Goal: Navigation & Orientation: Find specific page/section

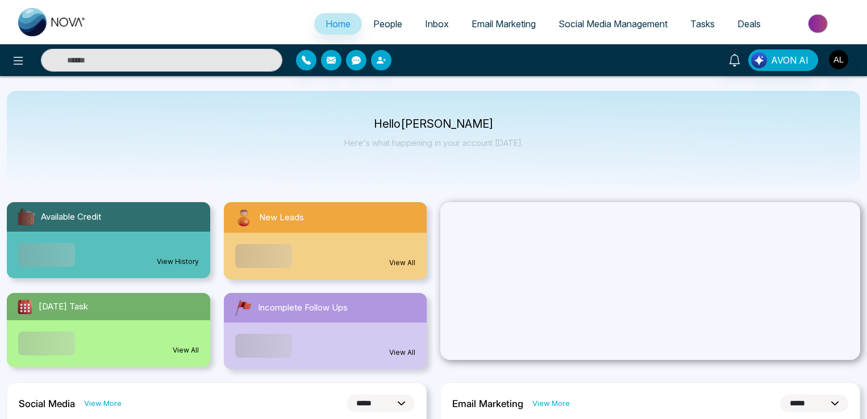
select select "*"
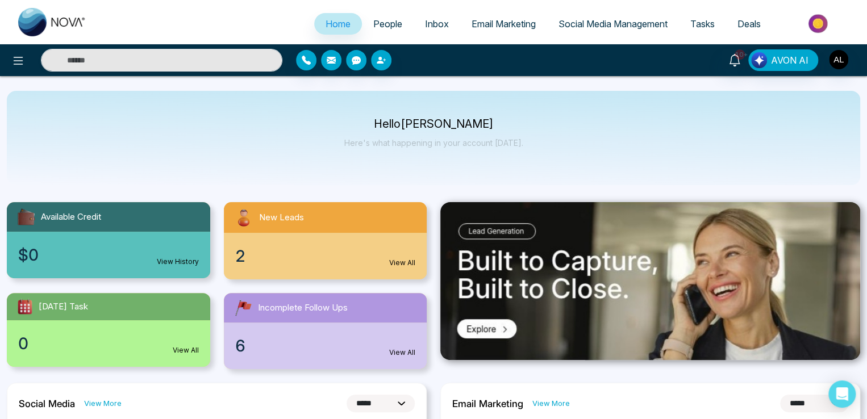
click at [373, 22] on span "People" at bounding box center [387, 23] width 29 height 11
click at [381, 21] on span "People" at bounding box center [387, 23] width 29 height 11
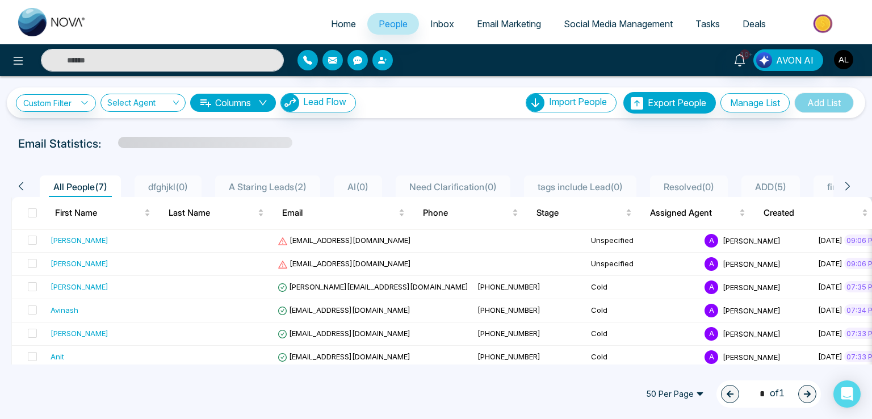
click at [438, 16] on link "Inbox" at bounding box center [442, 24] width 47 height 22
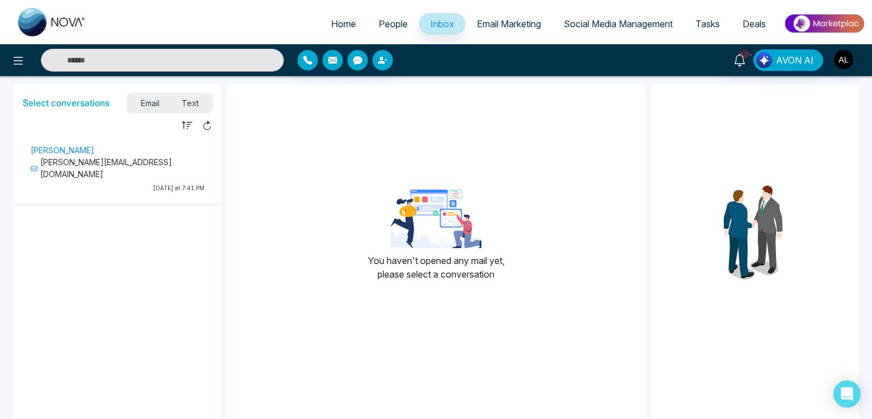
click at [513, 29] on span "Email Marketing" at bounding box center [509, 23] width 64 height 11
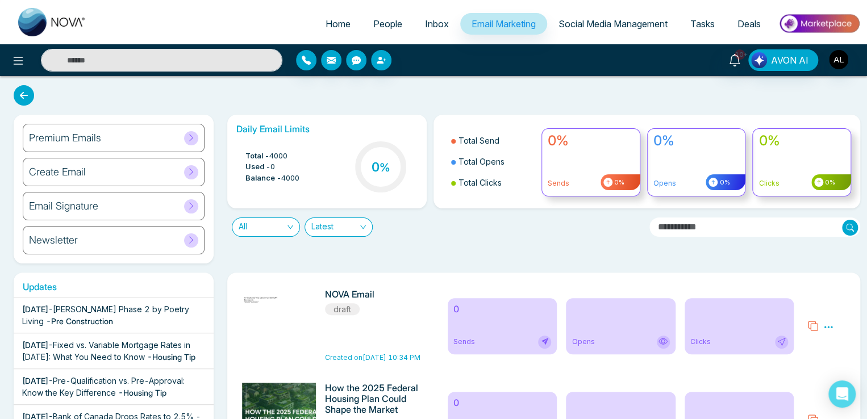
click at [640, 23] on span "Social Media Management" at bounding box center [612, 23] width 109 height 11
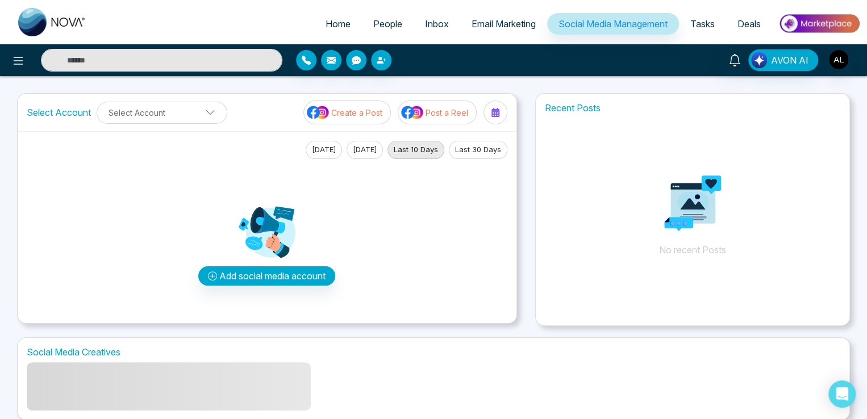
click at [703, 23] on span "Tasks" at bounding box center [702, 23] width 24 height 11
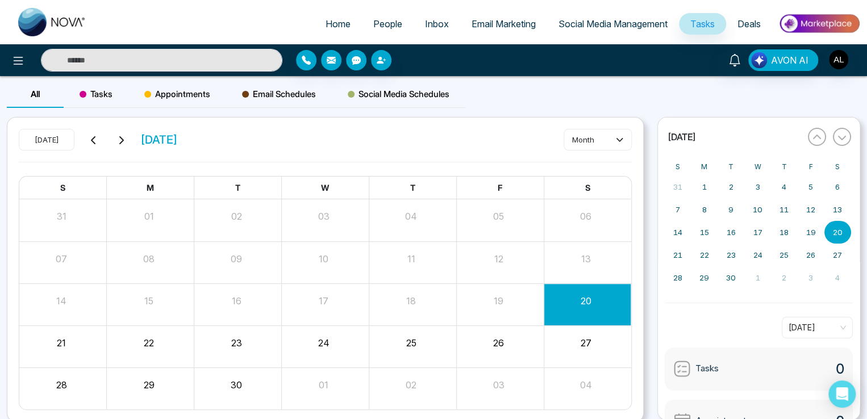
click at [754, 20] on span "Deals" at bounding box center [748, 23] width 23 height 11
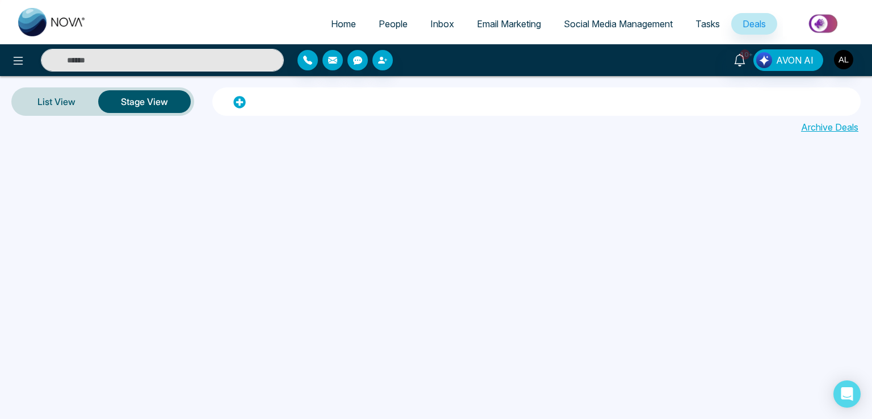
click at [331, 20] on span "Home" at bounding box center [343, 23] width 25 height 11
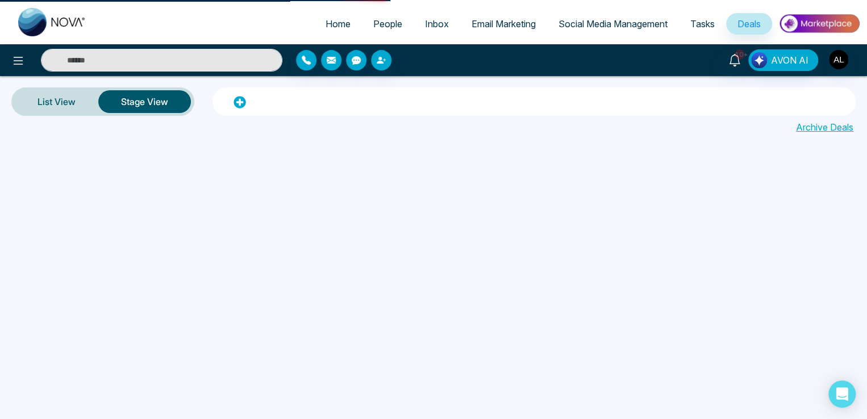
select select "*"
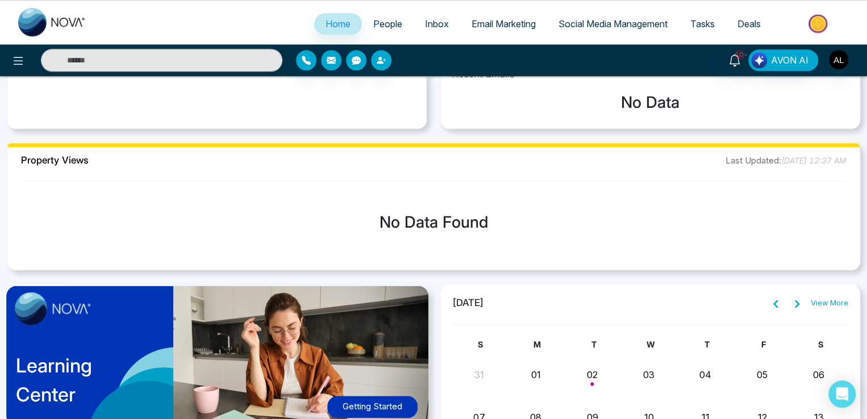
scroll to position [713, 0]
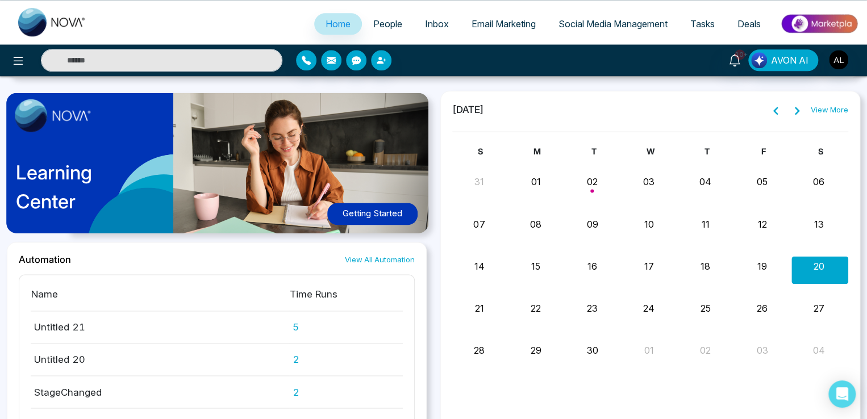
click at [366, 16] on link "People" at bounding box center [388, 24] width 52 height 22
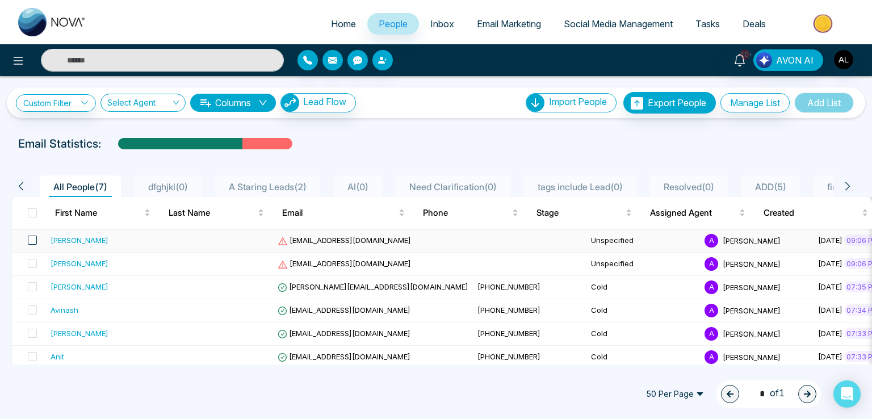
click at [28, 240] on span at bounding box center [32, 240] width 9 height 9
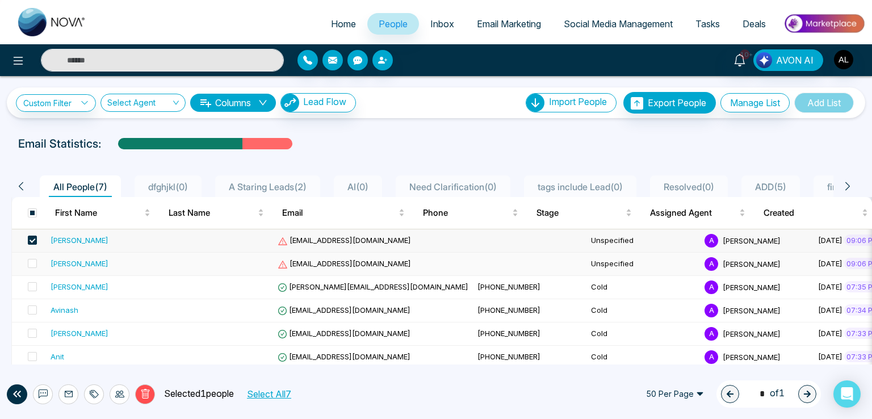
click at [31, 256] on td at bounding box center [29, 264] width 34 height 23
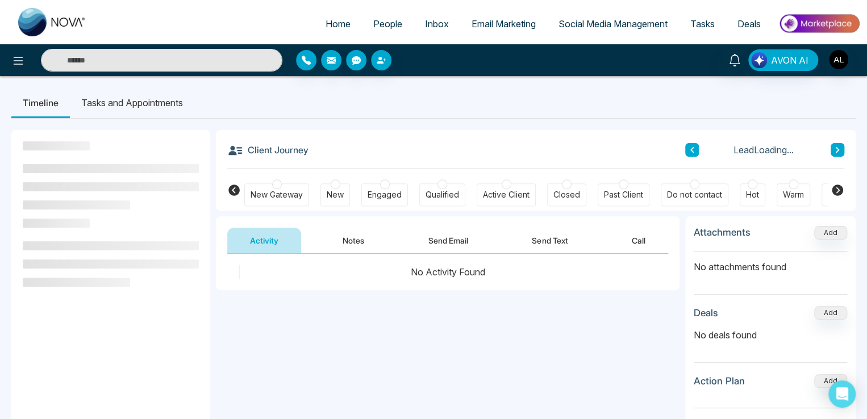
drag, startPoint x: 449, startPoint y: 241, endPoint x: 342, endPoint y: 236, distance: 106.9
click at [444, 243] on button "Send Email" at bounding box center [448, 241] width 85 height 26
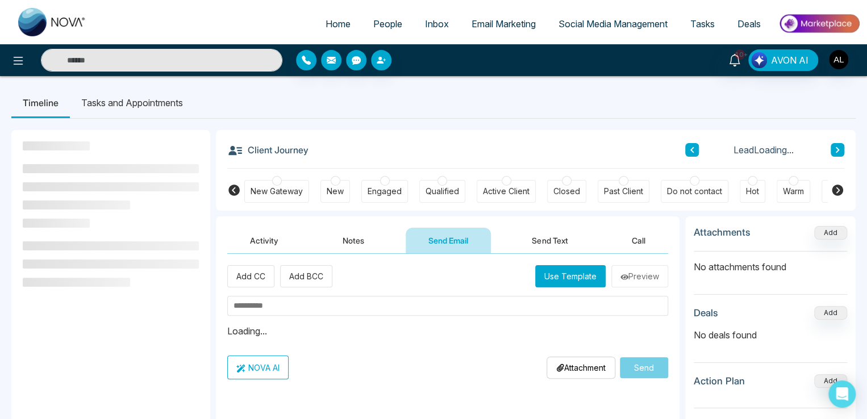
click at [342, 236] on button "Notes" at bounding box center [353, 241] width 67 height 26
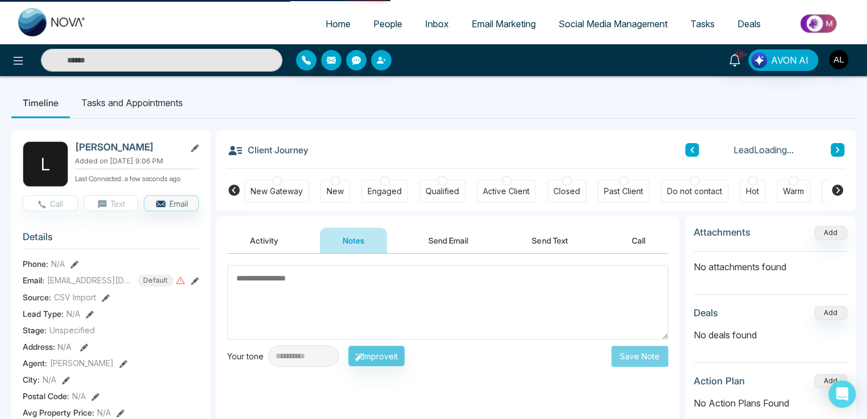
click at [256, 237] on button "Activity" at bounding box center [264, 241] width 74 height 26
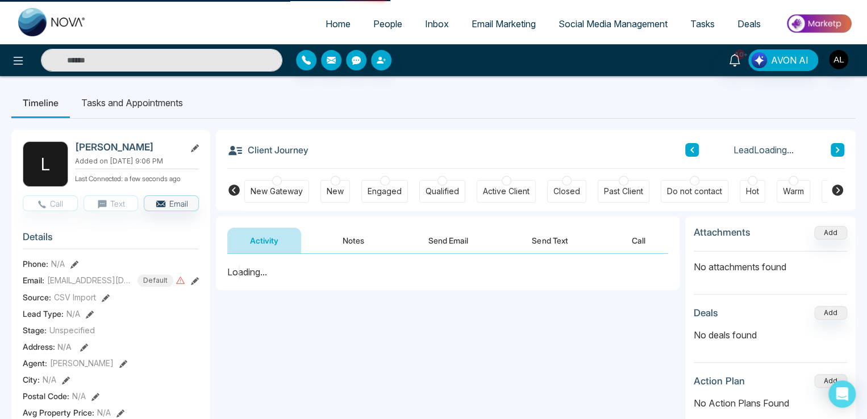
click at [279, 182] on div at bounding box center [277, 181] width 10 height 10
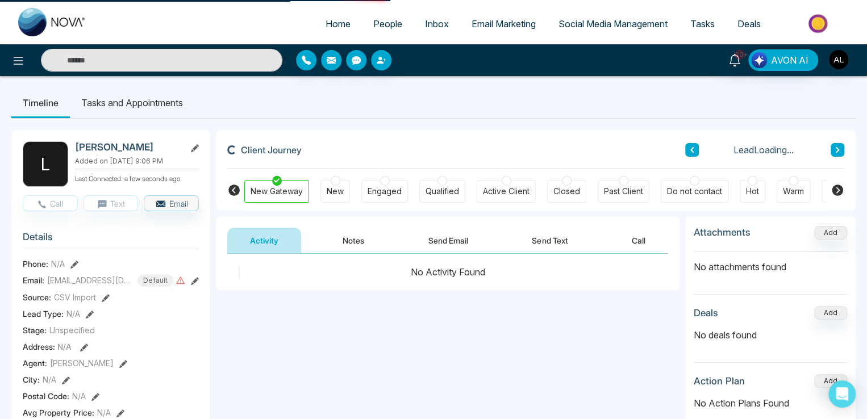
click at [387, 232] on div "Activity Notes Send Email Send Text Call" at bounding box center [447, 241] width 441 height 26
click at [474, 241] on button "Send Email" at bounding box center [448, 241] width 85 height 26
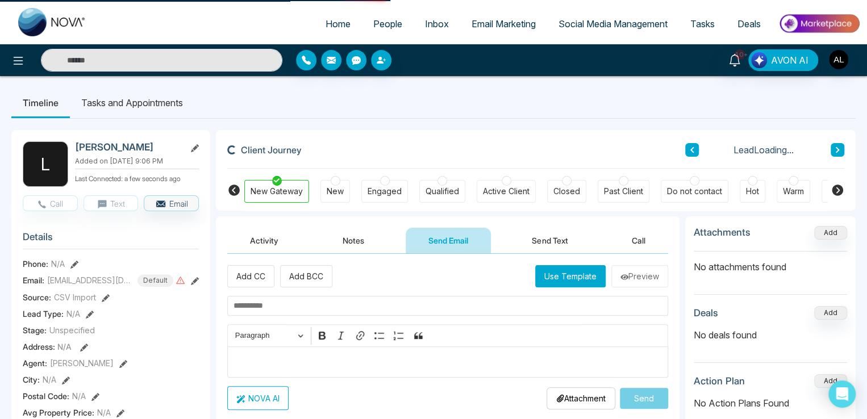
click at [566, 239] on button "Send Text" at bounding box center [549, 241] width 81 height 26
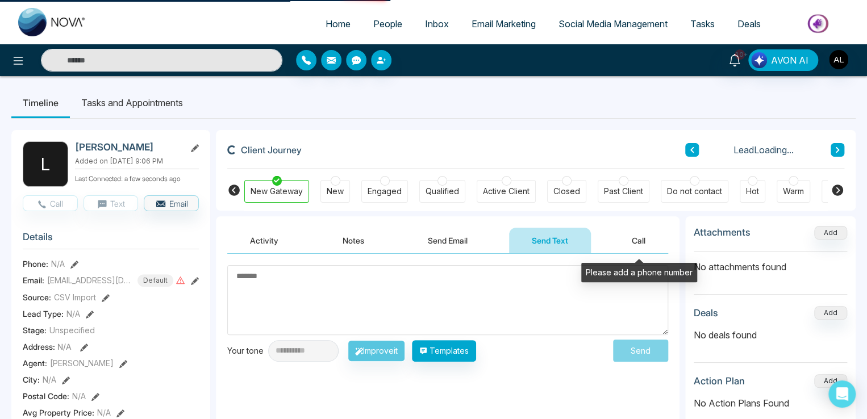
drag, startPoint x: 648, startPoint y: 233, endPoint x: 524, endPoint y: 230, distance: 123.9
click at [645, 236] on button "Call" at bounding box center [638, 241] width 59 height 26
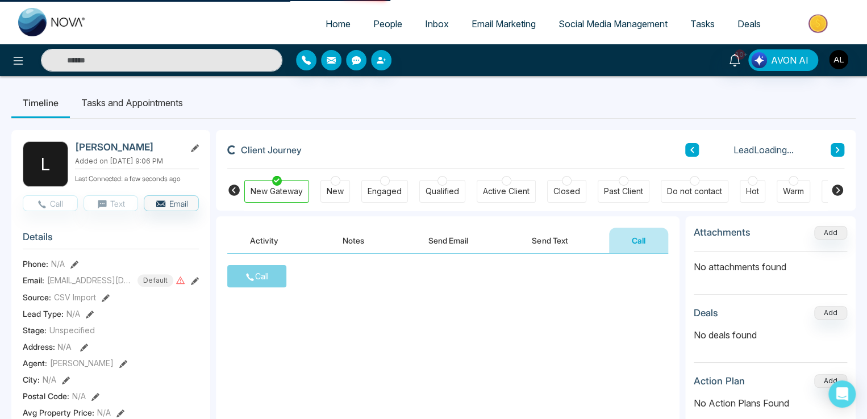
click at [324, 186] on div "New" at bounding box center [335, 191] width 30 height 23
click at [331, 190] on div "New" at bounding box center [335, 191] width 17 height 11
click at [270, 243] on button "Activity" at bounding box center [264, 241] width 74 height 26
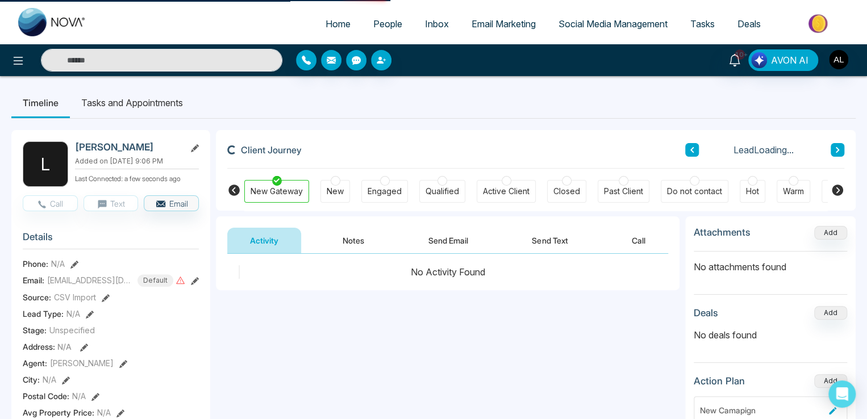
click at [345, 231] on button "Notes" at bounding box center [353, 241] width 67 height 26
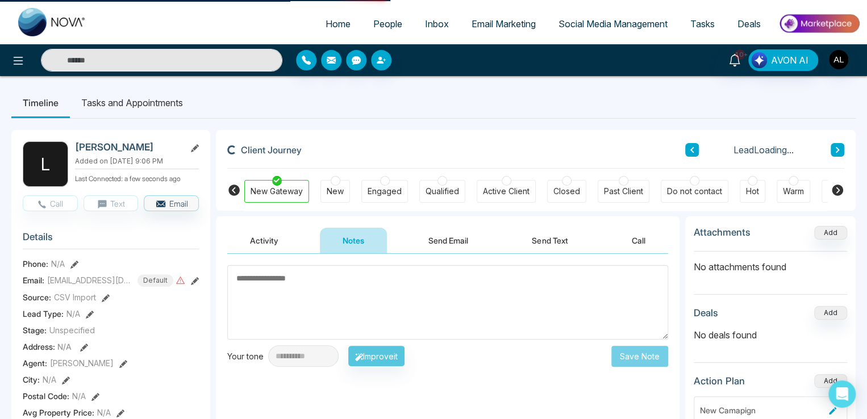
click at [336, 195] on div "New" at bounding box center [335, 191] width 17 height 11
click at [401, 191] on div "Engaged" at bounding box center [384, 191] width 47 height 23
click at [437, 237] on button "Send Email" at bounding box center [448, 241] width 85 height 26
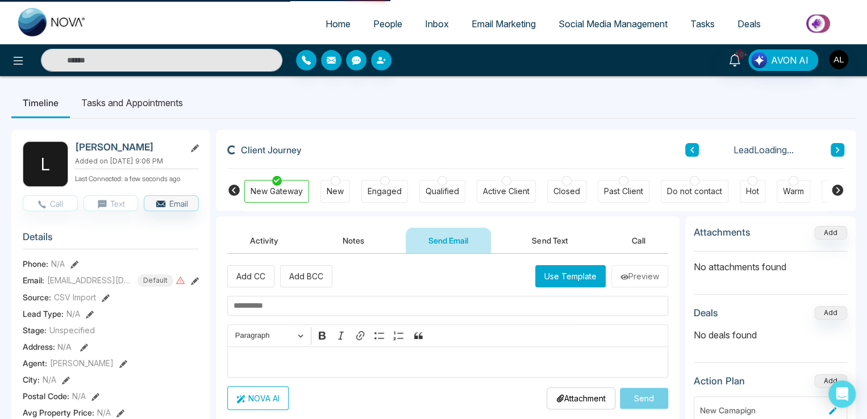
drag, startPoint x: 447, startPoint y: 195, endPoint x: 375, endPoint y: 191, distance: 71.7
click at [443, 194] on div "Qualified" at bounding box center [442, 191] width 34 height 11
click at [354, 189] on div "New Gateway New Engaged Qualified Active Client Closed Past Client Do not conta…" at bounding box center [535, 190] width 583 height 42
click at [321, 237] on body "Home People Inbox Email Marketing Social Media Management Tasks Deals 10+ AVON …" at bounding box center [433, 209] width 867 height 419
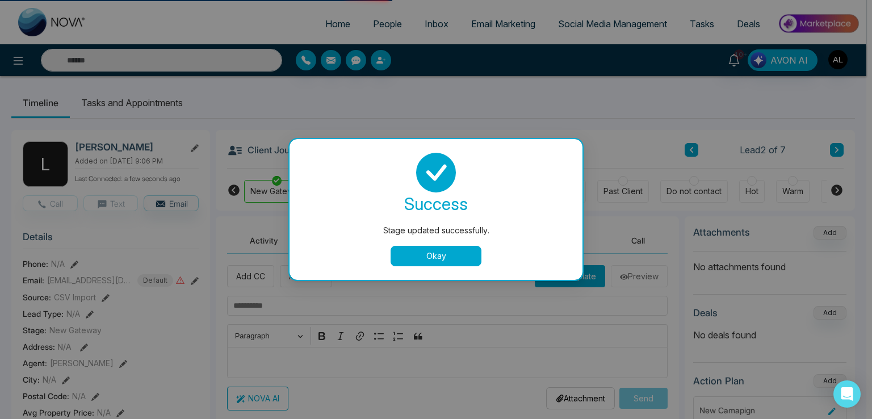
click at [254, 233] on div "Stage updated successfully. success Stage updated successfully. Okay" at bounding box center [436, 209] width 872 height 419
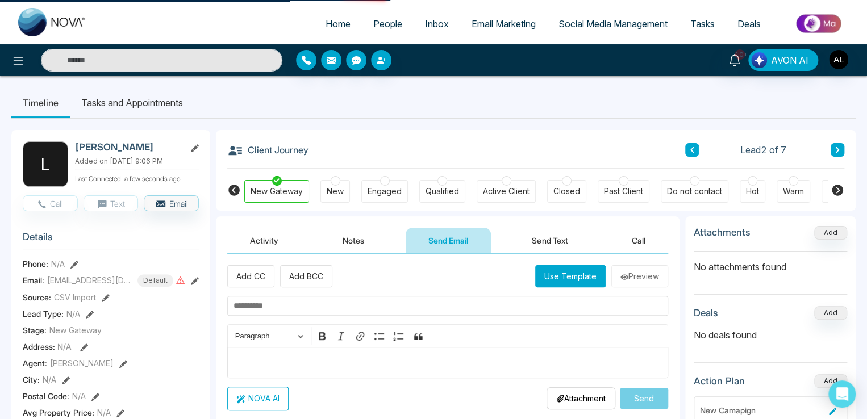
drag, startPoint x: 339, startPoint y: 190, endPoint x: 301, endPoint y: 222, distance: 49.6
click at [339, 190] on div "New" at bounding box center [335, 191] width 17 height 11
drag, startPoint x: 293, startPoint y: 230, endPoint x: 343, endPoint y: 235, distance: 49.6
click at [293, 231] on button "Activity" at bounding box center [264, 241] width 74 height 26
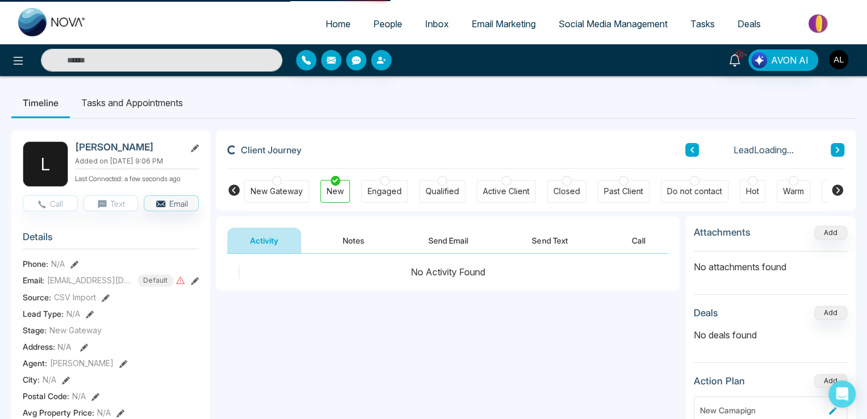
click at [366, 235] on button "Notes" at bounding box center [353, 241] width 67 height 26
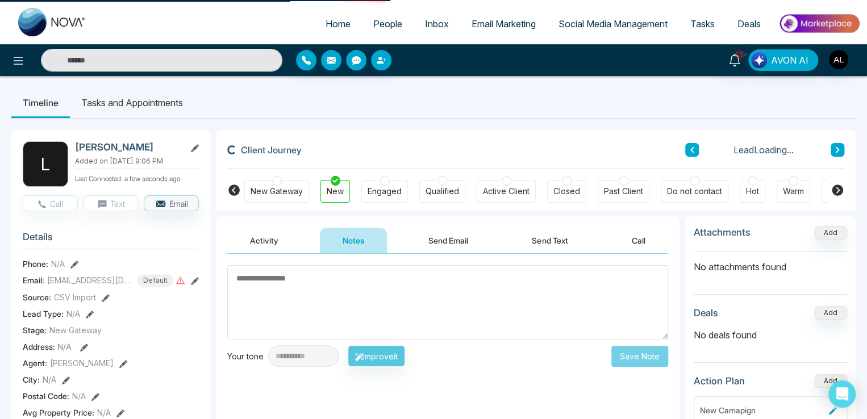
drag, startPoint x: 448, startPoint y: 248, endPoint x: 481, endPoint y: 242, distance: 33.0
click at [453, 248] on button "Send Email" at bounding box center [448, 241] width 85 height 26
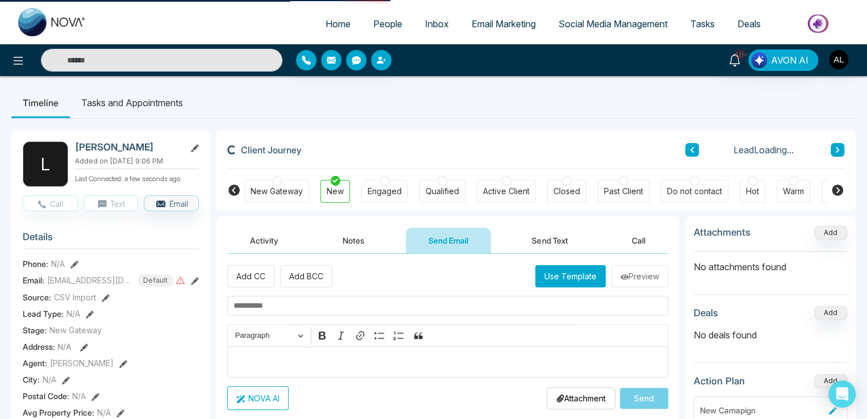
click at [570, 239] on button "Send Text" at bounding box center [549, 241] width 81 height 26
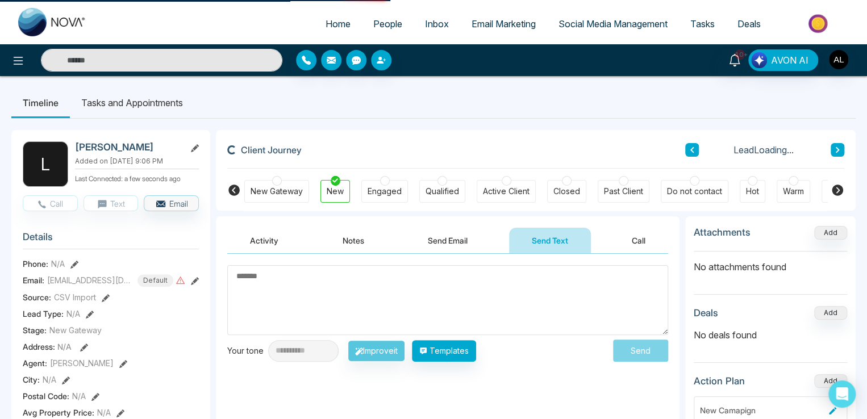
click at [641, 235] on button "Call" at bounding box center [638, 241] width 59 height 26
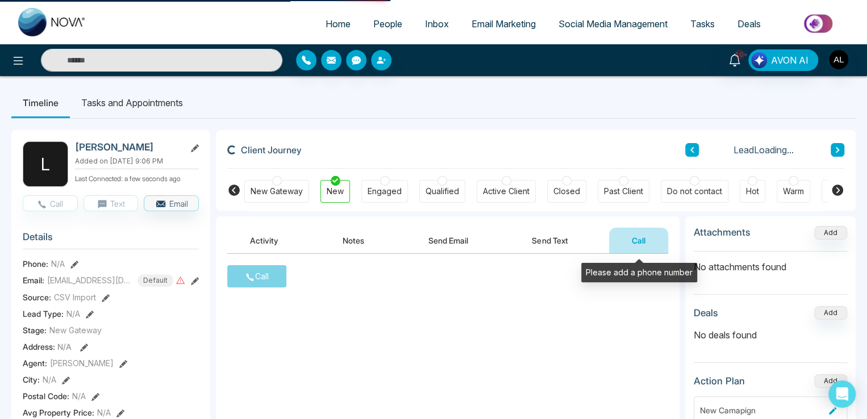
drag, startPoint x: 417, startPoint y: 244, endPoint x: 409, endPoint y: 244, distance: 8.5
click at [417, 244] on button "Send Email" at bounding box center [448, 241] width 85 height 26
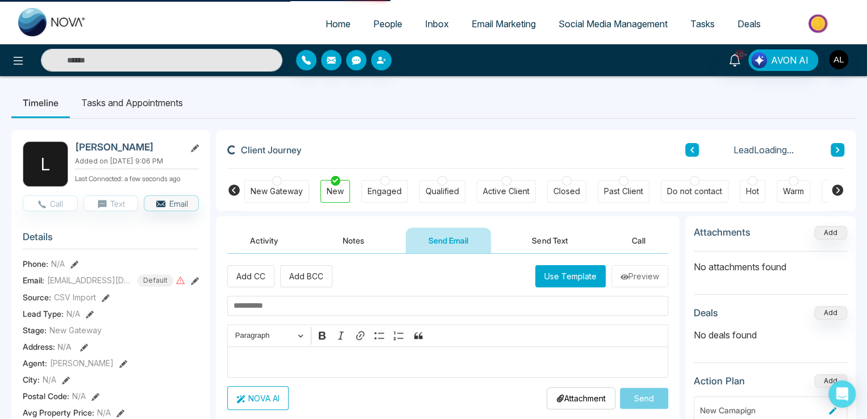
drag, startPoint x: 318, startPoint y: 235, endPoint x: 424, endPoint y: 243, distance: 107.1
click at [348, 240] on div "Activity Notes Send Email Send Text Call" at bounding box center [447, 241] width 441 height 26
drag, startPoint x: 425, startPoint y: 243, endPoint x: 419, endPoint y: 243, distance: 6.2
click at [423, 243] on button "Send Email" at bounding box center [448, 241] width 85 height 26
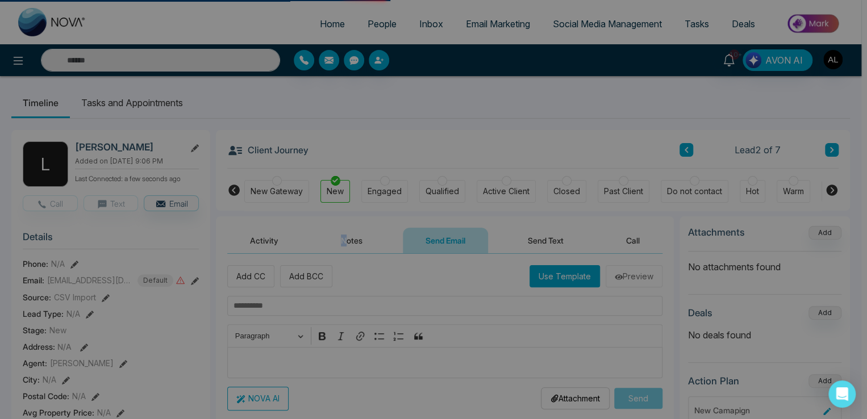
drag, startPoint x: 349, startPoint y: 240, endPoint x: 434, endPoint y: 240, distance: 85.2
click at [349, 240] on body "Home People Inbox Email Marketing Social Media Management Tasks Deals 10+ AVON …" at bounding box center [430, 209] width 861 height 419
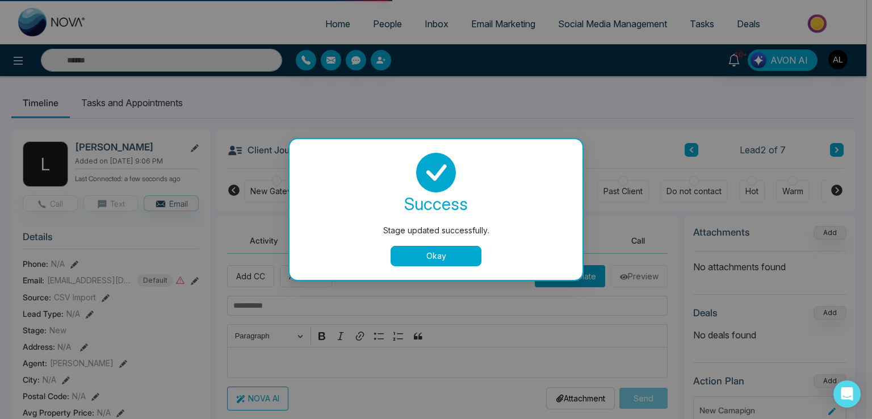
click at [437, 240] on div "success Stage updated successfully. Okay" at bounding box center [436, 210] width 266 height 114
click at [427, 257] on button "Okay" at bounding box center [436, 256] width 91 height 20
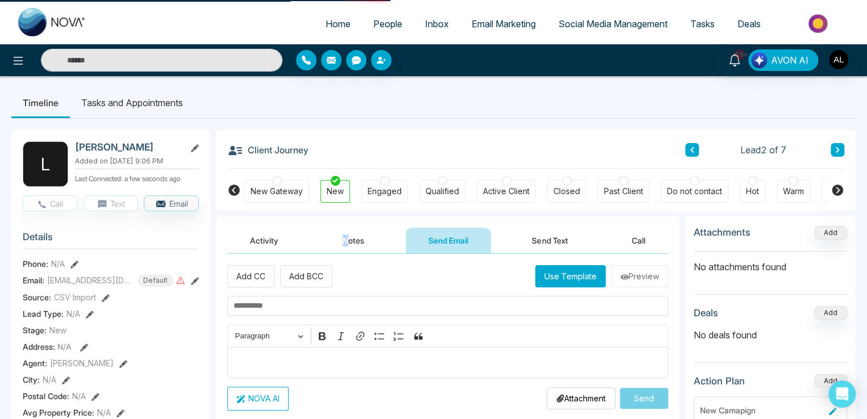
click at [352, 244] on button "Notes" at bounding box center [353, 241] width 67 height 26
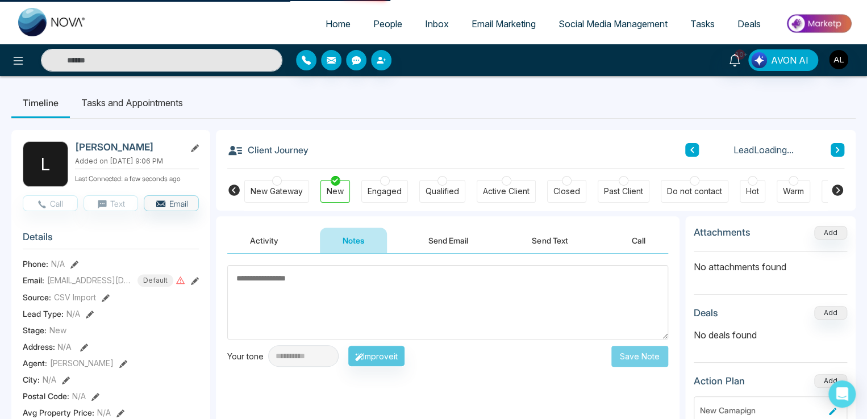
drag, startPoint x: 426, startPoint y: 244, endPoint x: 352, endPoint y: 241, distance: 73.9
click at [412, 244] on button "Send Email" at bounding box center [448, 241] width 85 height 26
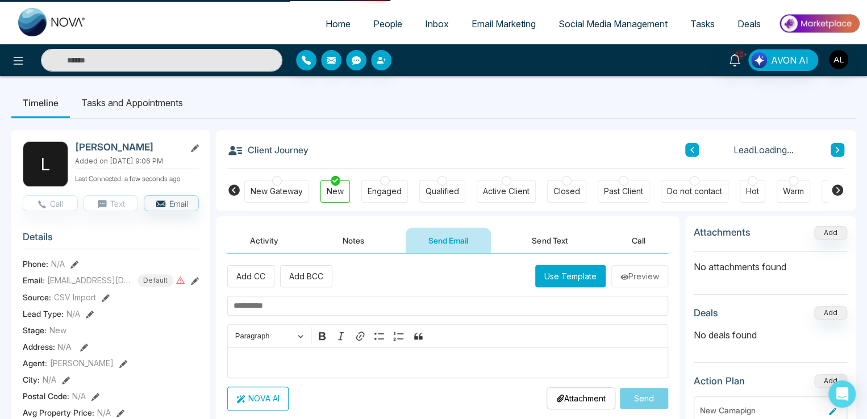
drag, startPoint x: 352, startPoint y: 241, endPoint x: 430, endPoint y: 244, distance: 77.9
click at [372, 244] on button "Notes" at bounding box center [353, 241] width 67 height 26
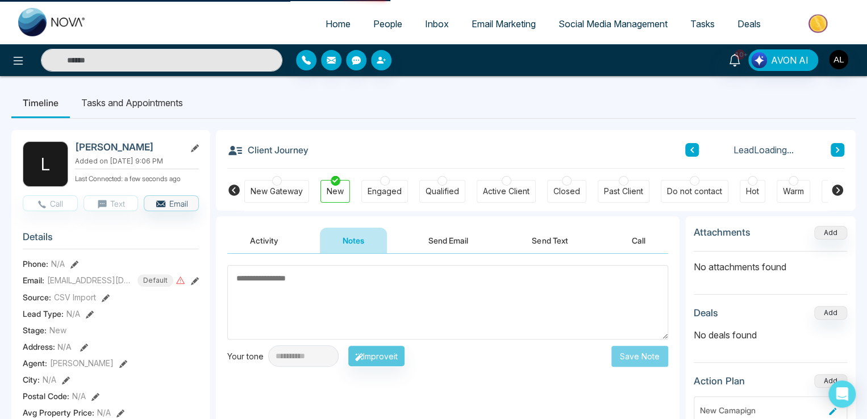
drag, startPoint x: 430, startPoint y: 244, endPoint x: 356, endPoint y: 244, distance: 73.8
click at [408, 244] on button "Send Email" at bounding box center [448, 241] width 85 height 26
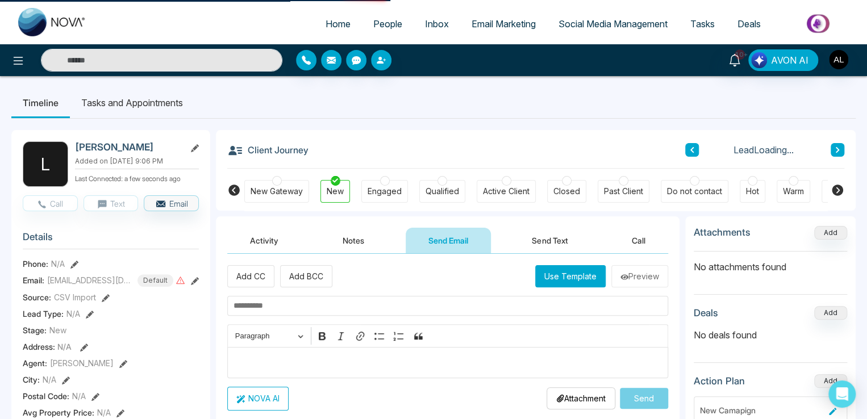
drag, startPoint x: 356, startPoint y: 244, endPoint x: 452, endPoint y: 244, distance: 95.4
click at [401, 246] on div "Activity Notes Send Email Send Text Call" at bounding box center [447, 241] width 441 height 26
drag, startPoint x: 452, startPoint y: 244, endPoint x: 441, endPoint y: 244, distance: 10.8
click at [441, 244] on button "Send Email" at bounding box center [448, 241] width 85 height 26
click at [360, 239] on button "Notes" at bounding box center [353, 241] width 67 height 26
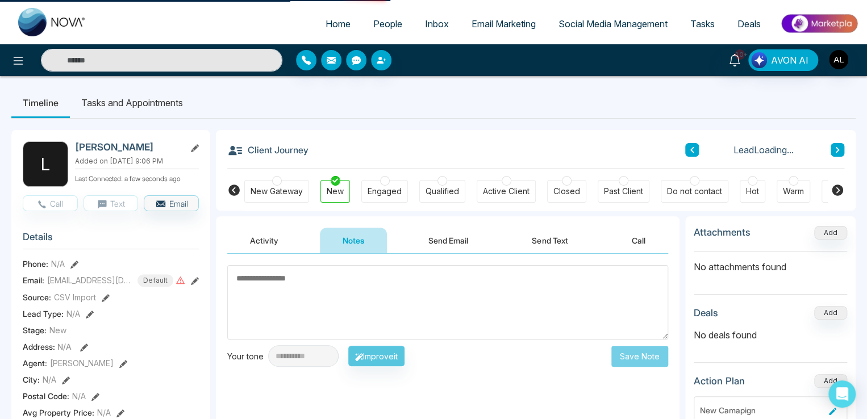
click at [434, 239] on button "Send Email" at bounding box center [448, 241] width 85 height 26
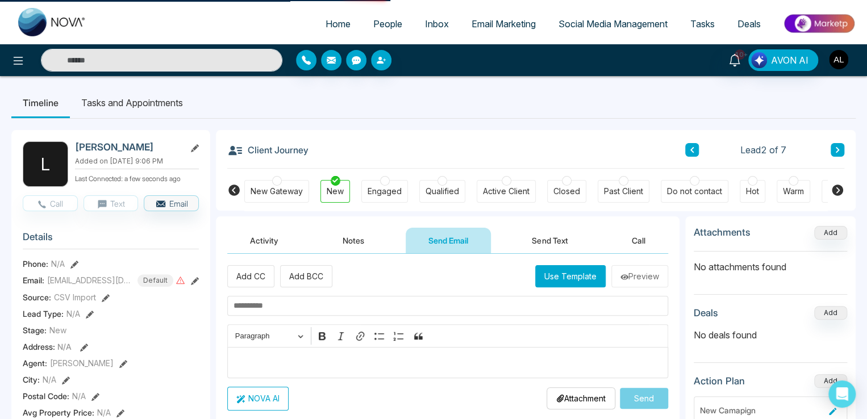
click at [835, 59] on img "button" at bounding box center [838, 59] width 19 height 19
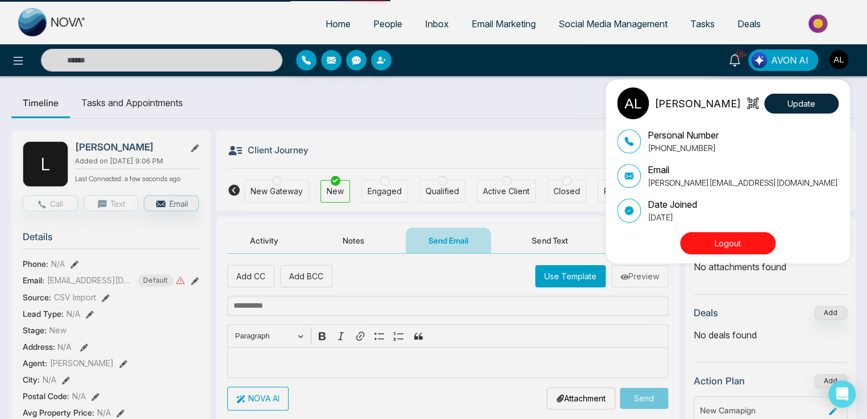
click at [722, 232] on button "Logout" at bounding box center [727, 243] width 95 height 22
click at [724, 242] on button "Logout" at bounding box center [727, 243] width 95 height 22
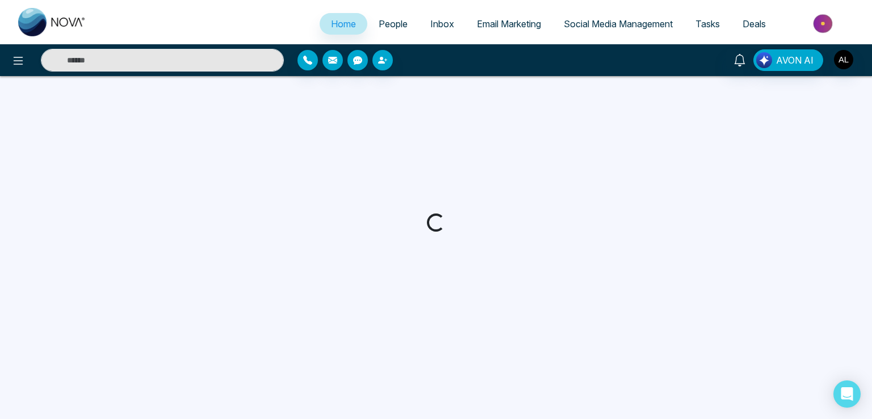
select select "*"
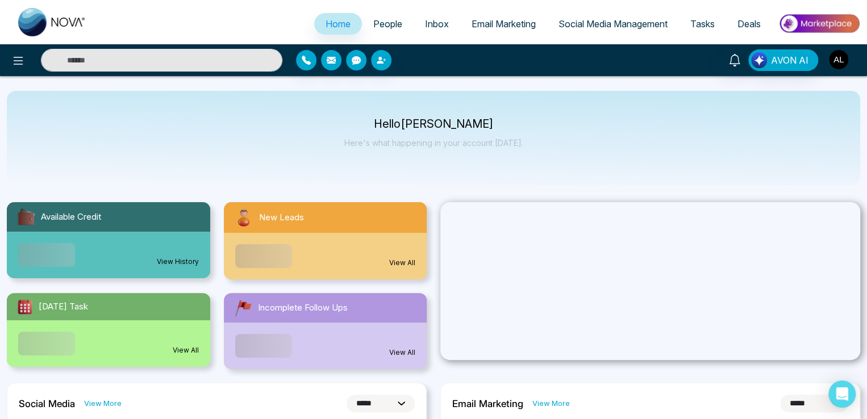
click at [838, 62] on img "button" at bounding box center [838, 59] width 19 height 19
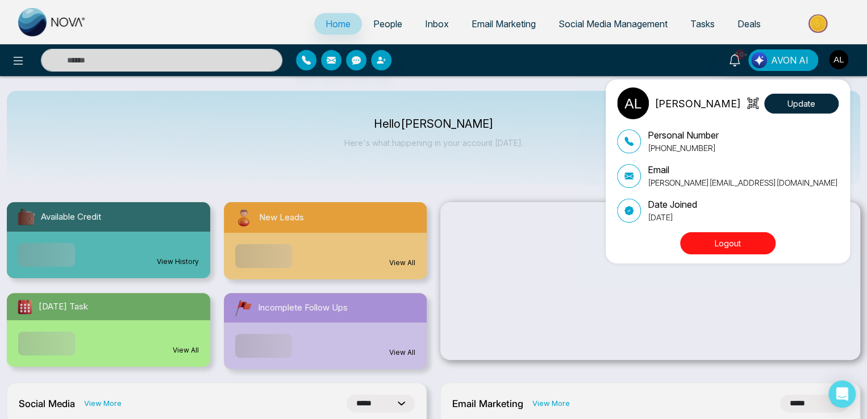
click at [726, 246] on button "Logout" at bounding box center [727, 243] width 95 height 22
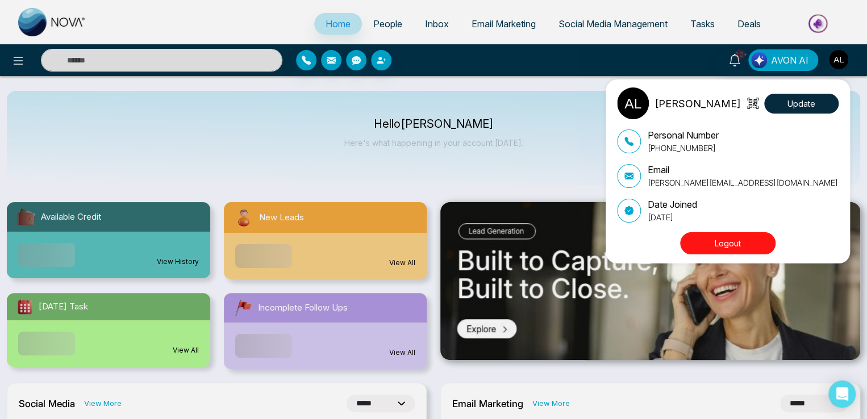
click at [726, 246] on button "Logout" at bounding box center [727, 243] width 95 height 22
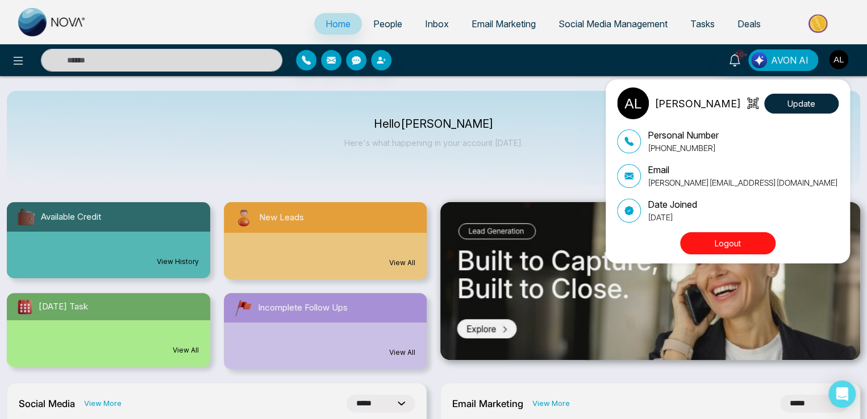
click at [726, 246] on button "Logout" at bounding box center [727, 243] width 95 height 22
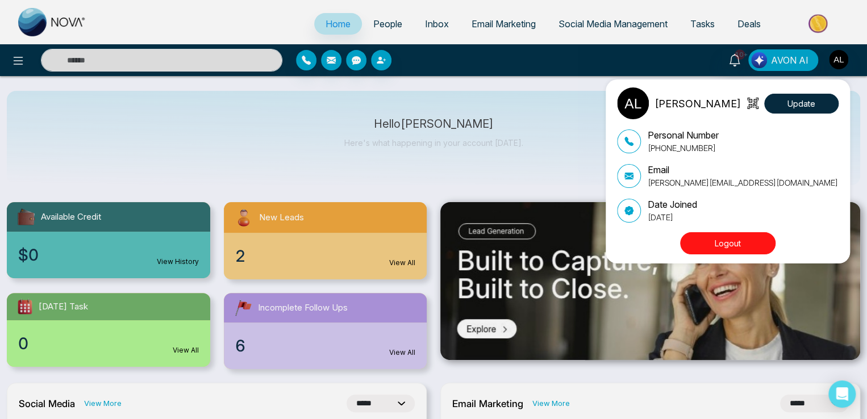
scroll to position [37, 0]
